Goal: Information Seeking & Learning: Learn about a topic

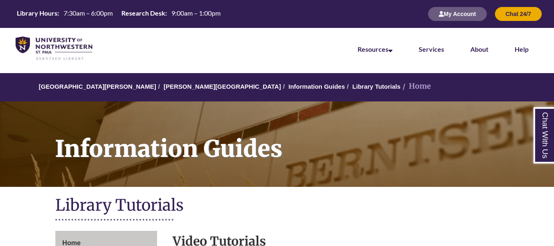
scroll to position [154, 0]
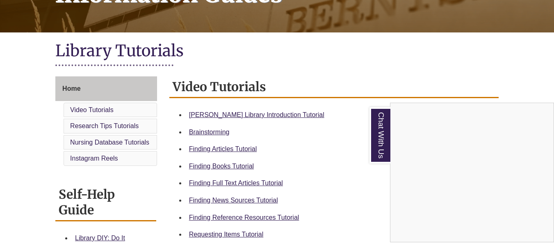
click at [356, 125] on div "Chat With Us" at bounding box center [277, 123] width 554 height 246
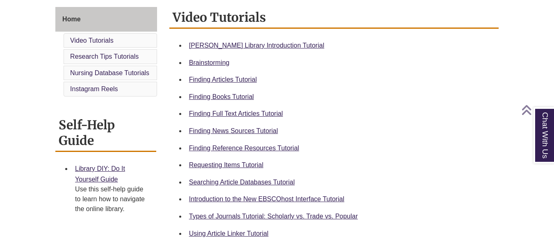
scroll to position [225, 0]
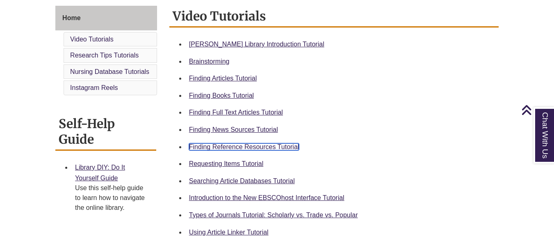
click at [283, 147] on link "Finding Reference Resources Tutorial" at bounding box center [244, 146] width 110 height 7
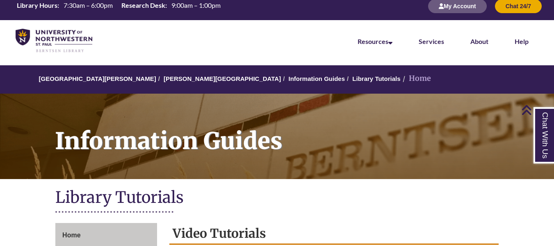
scroll to position [0, 0]
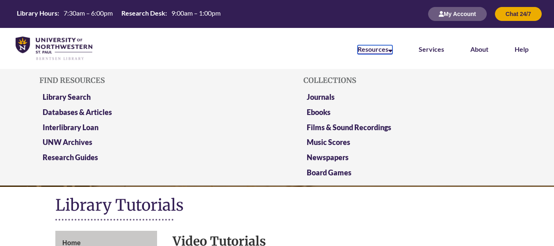
click at [392, 51] on icon at bounding box center [390, 49] width 4 height 7
click at [87, 97] on link "Library Search" at bounding box center [67, 97] width 48 height 10
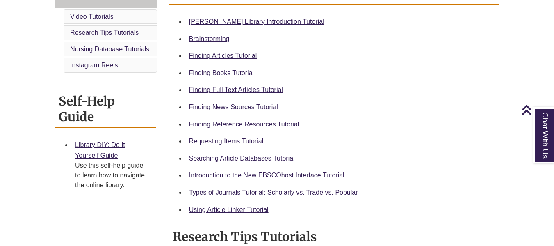
scroll to position [248, 0]
click at [264, 103] on link "Finding News Sources Tutorial" at bounding box center [233, 106] width 89 height 7
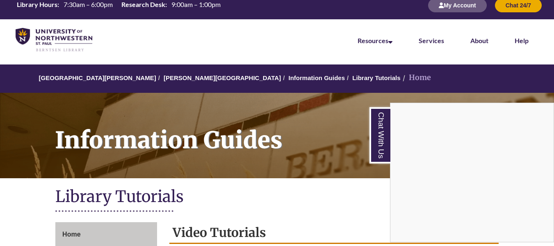
scroll to position [0, 0]
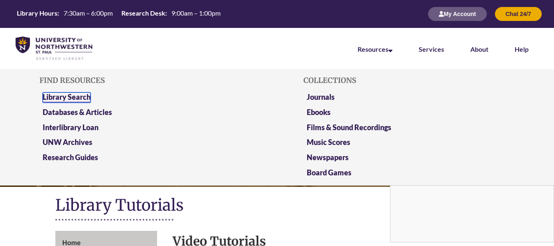
click at [76, 94] on link "Library Search" at bounding box center [67, 97] width 48 height 10
